Goal: Use online tool/utility: Utilize a website feature to perform a specific function

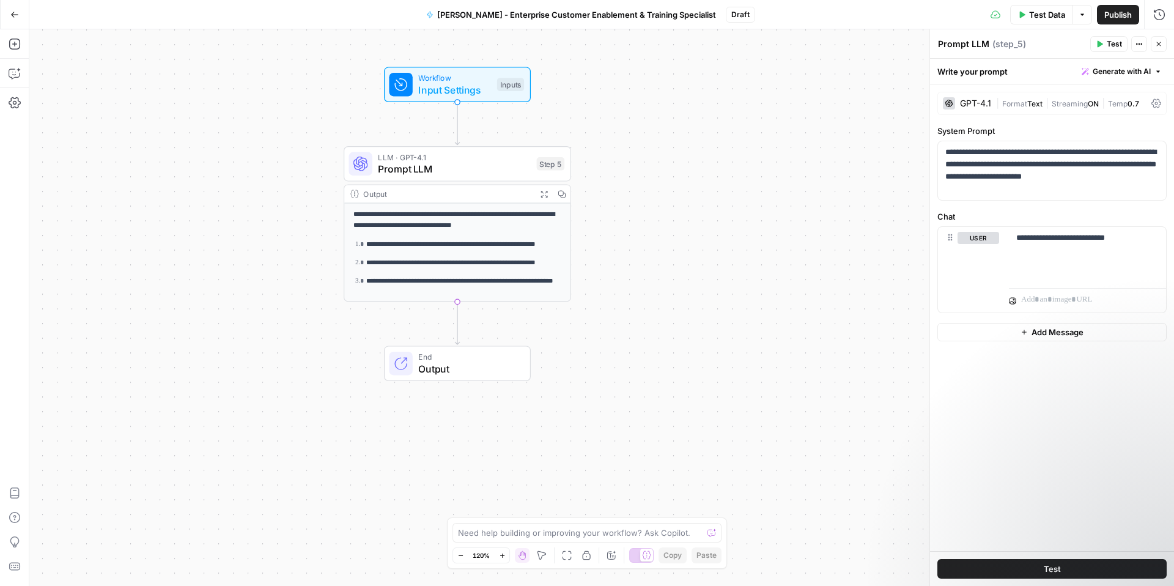
click at [15, 15] on icon "button" at bounding box center [14, 14] width 9 height 9
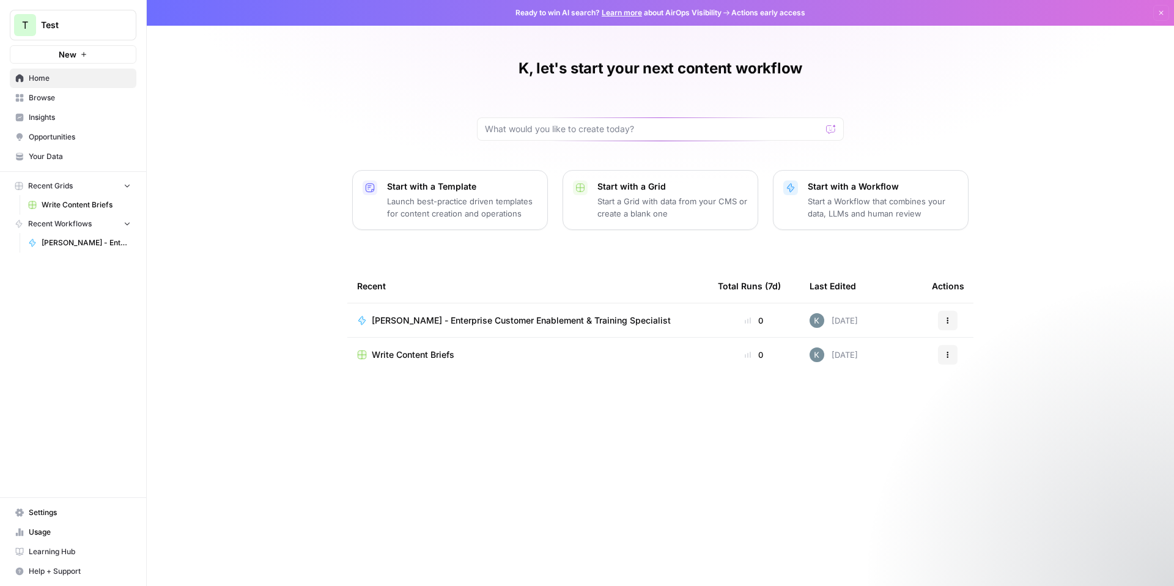
click at [68, 246] on span "[PERSON_NAME] - Enterprise Customer Enablement & Training Specialist" at bounding box center [86, 242] width 89 height 11
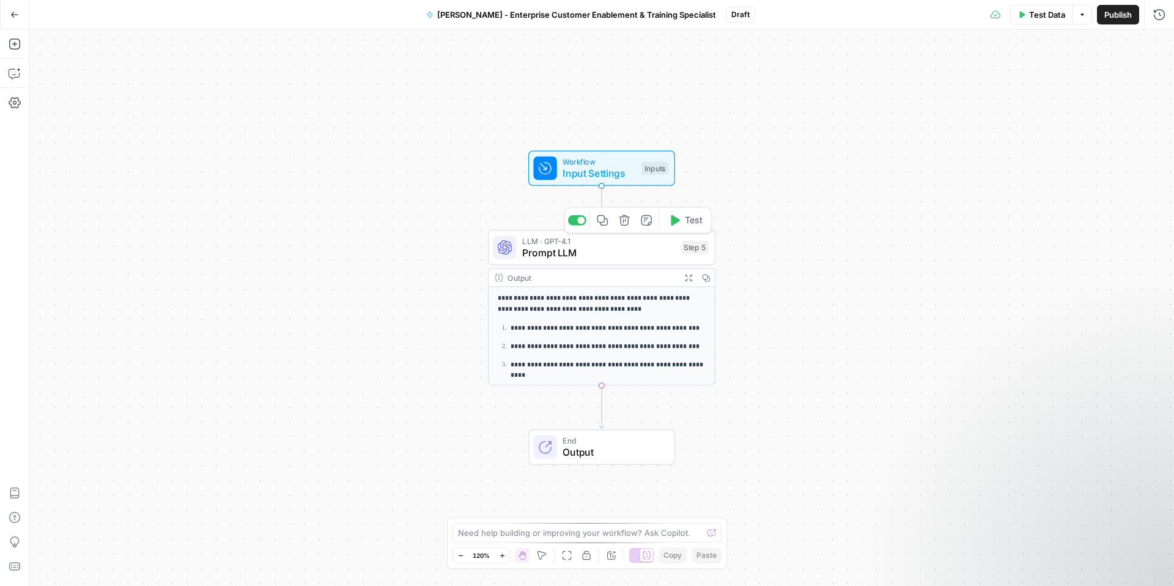
click at [555, 260] on div "LLM · GPT-4.1 Prompt LLM Step 5 Copy step Delete step Add Note Test" at bounding box center [602, 247] width 228 height 35
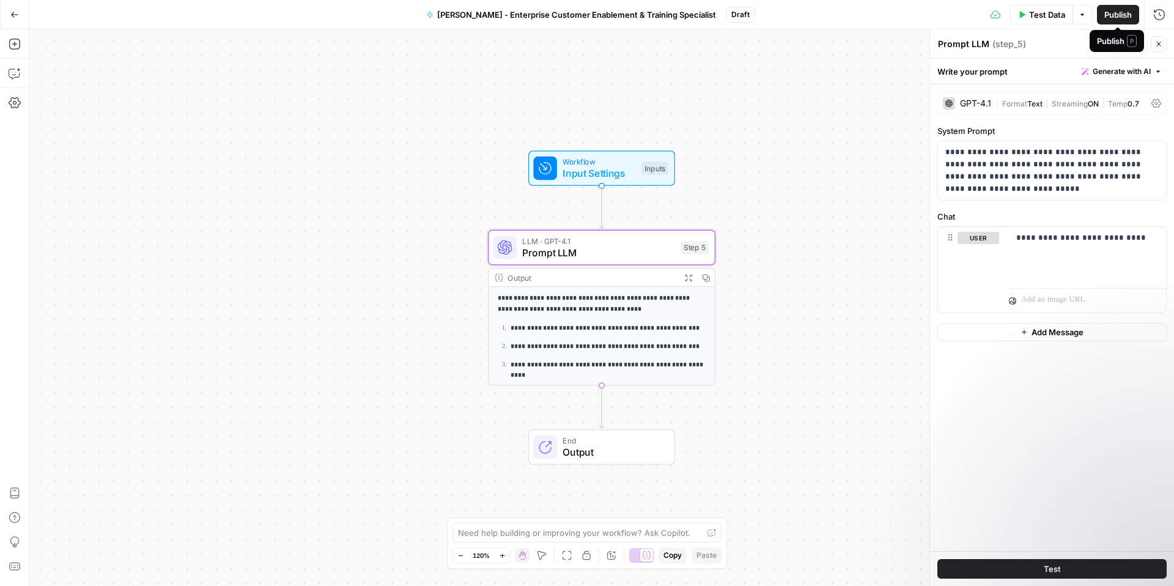
click at [880, 18] on span "Publish" at bounding box center [1119, 15] width 28 height 12
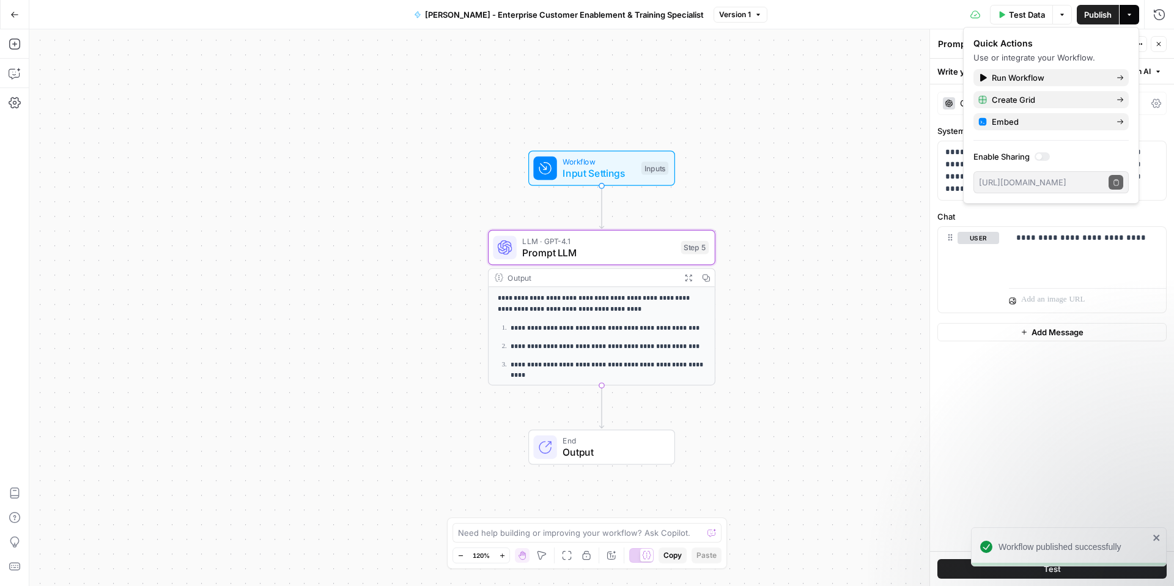
click at [880, 157] on div at bounding box center [1039, 157] width 6 height 6
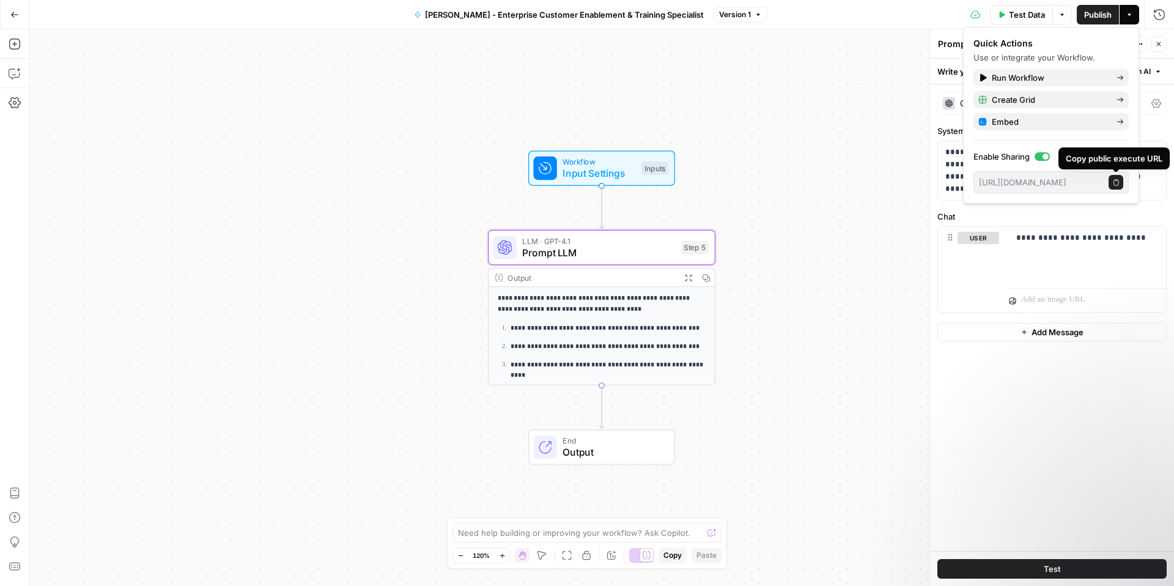
click at [880, 180] on icon "button" at bounding box center [1116, 182] width 7 height 7
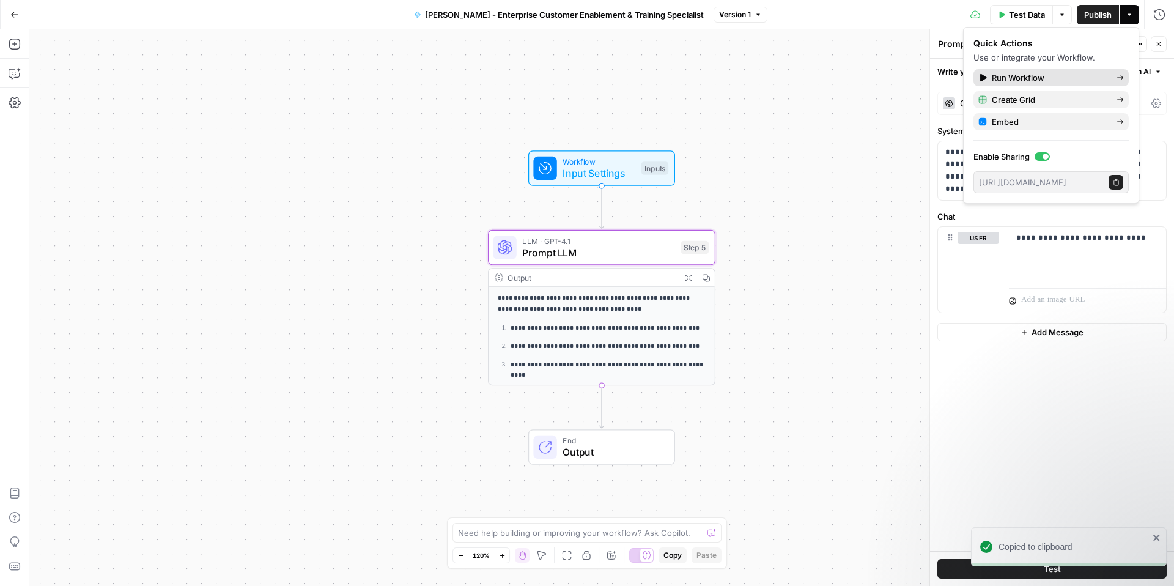
click at [880, 81] on span "Run Workflow" at bounding box center [1049, 78] width 115 height 12
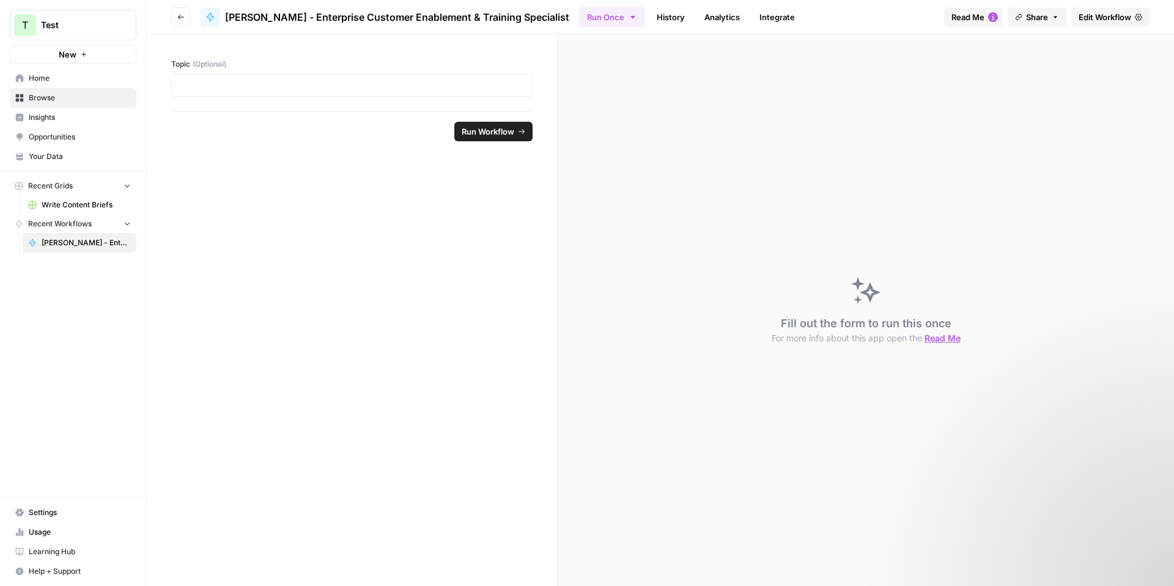
click at [474, 135] on span "Run Workflow" at bounding box center [488, 131] width 53 height 12
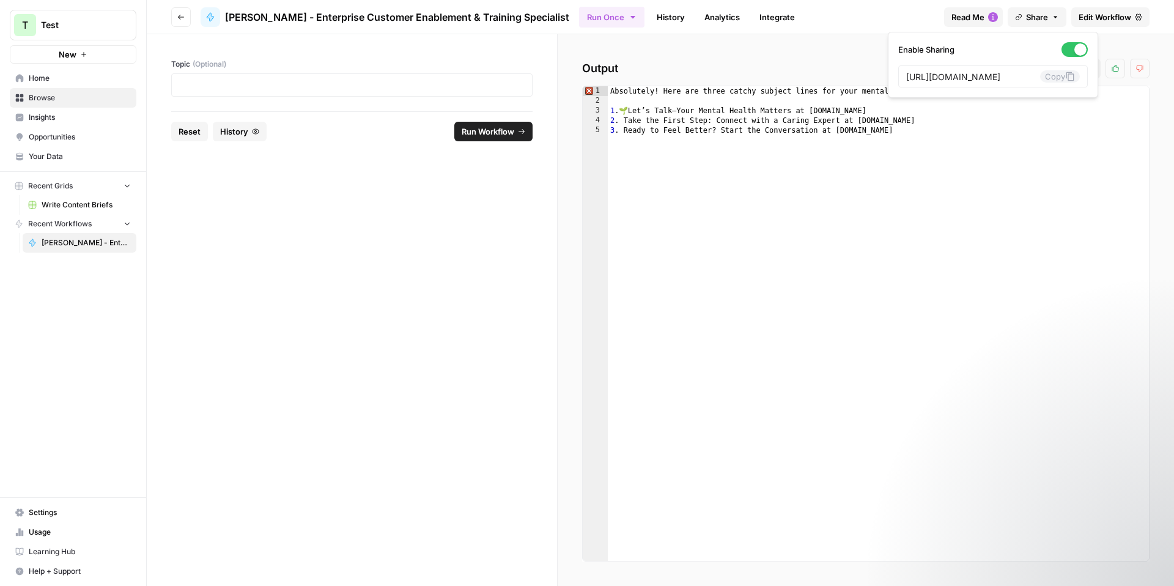
click at [880, 16] on icon "button" at bounding box center [1055, 16] width 7 height 7
click at [880, 75] on button "Copy" at bounding box center [1060, 76] width 40 height 12
